Goal: Task Accomplishment & Management: Manage account settings

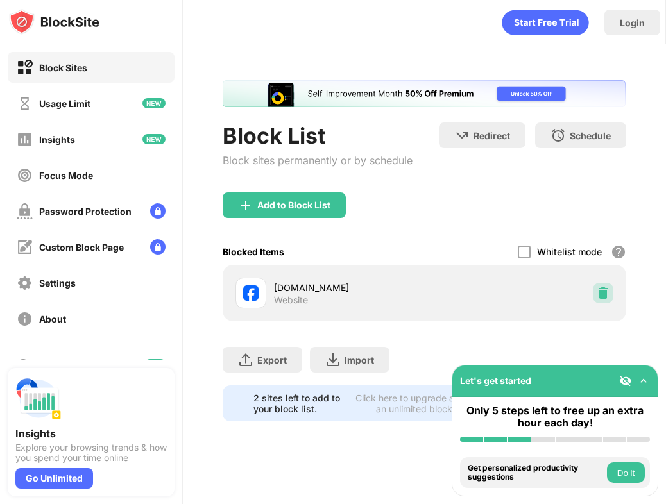
click at [598, 291] on img at bounding box center [602, 293] width 13 height 13
